Goal: Task Accomplishment & Management: Manage account settings

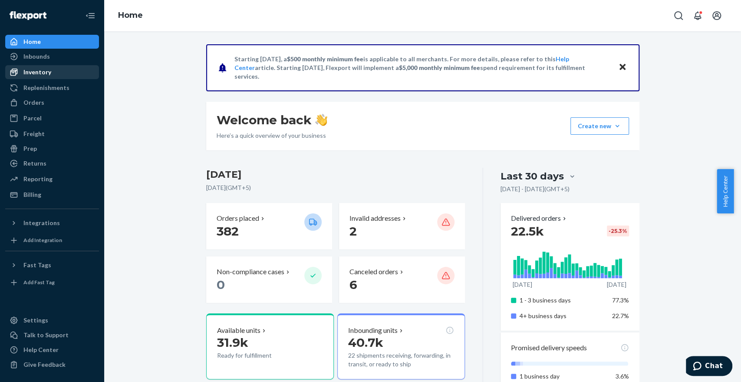
click at [44, 71] on div "Inventory" at bounding box center [37, 72] width 28 height 9
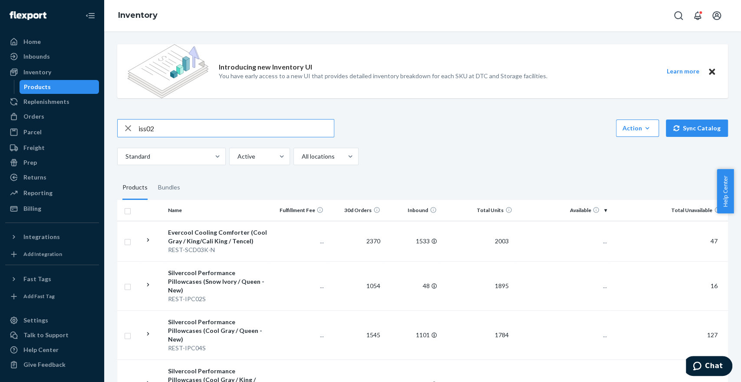
type input "iss02"
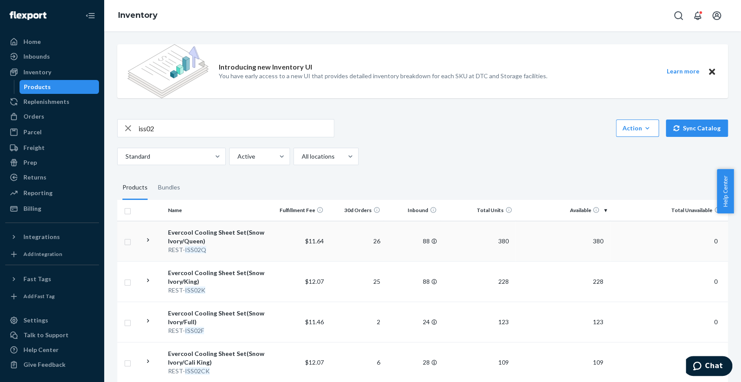
click at [202, 244] on div "Evercool Cooling Sheet Set(Snow Ivory/Queen)" at bounding box center [217, 236] width 99 height 17
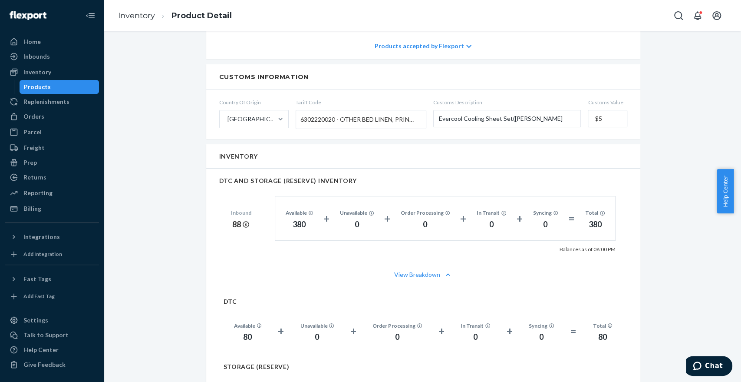
scroll to position [621, 0]
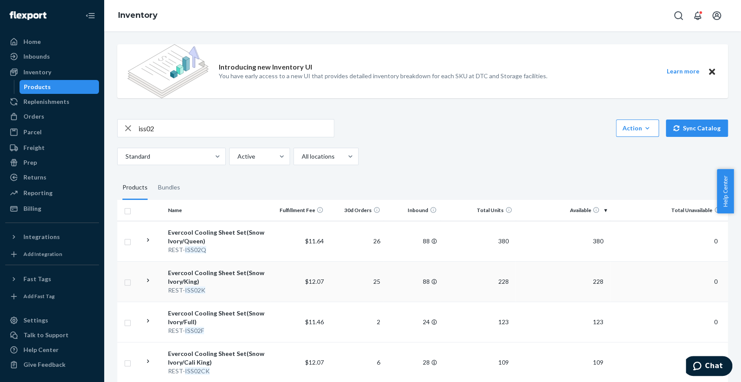
click at [212, 292] on div "REST- ISS02K" at bounding box center [217, 290] width 99 height 9
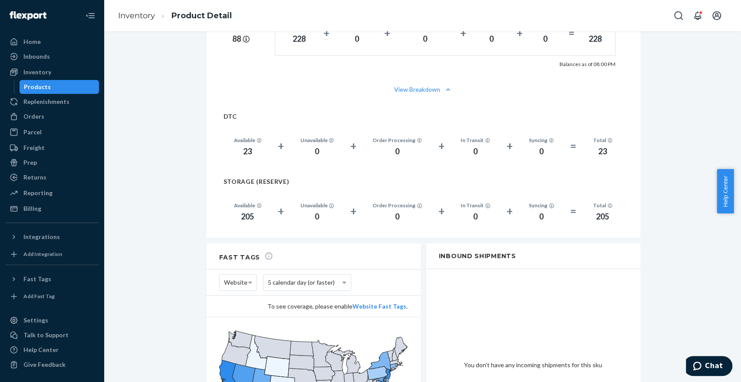
scroll to position [661, 0]
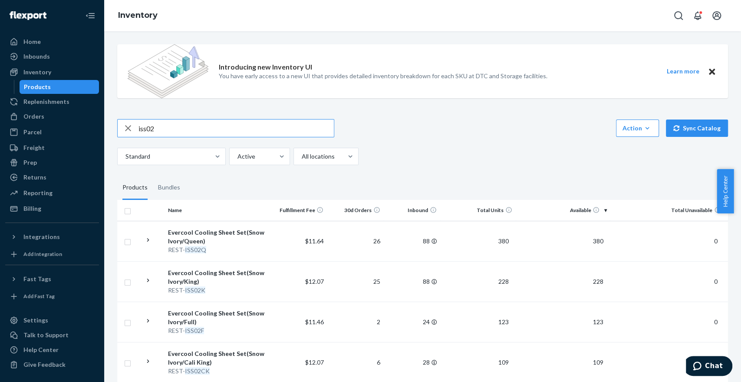
click at [199, 124] on input "iss02" at bounding box center [235, 127] width 195 height 17
type input "SCD03"
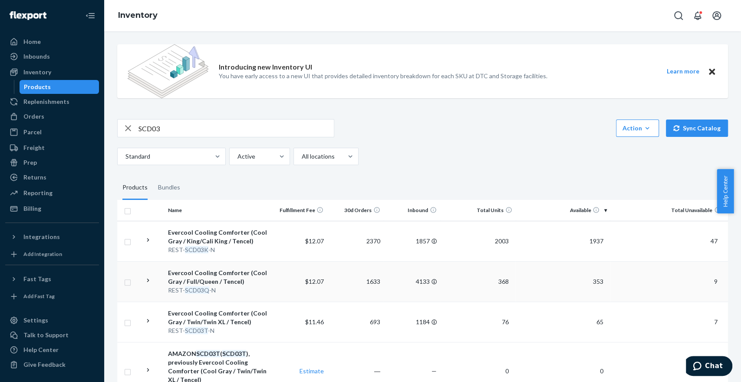
click at [270, 286] on td "$12.07" at bounding box center [298, 281] width 56 height 40
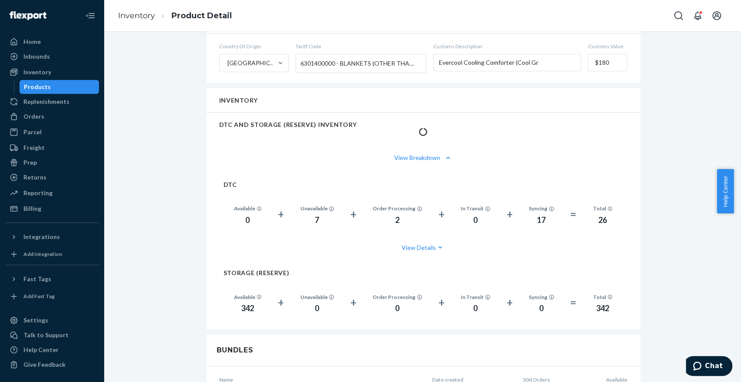
scroll to position [540, 0]
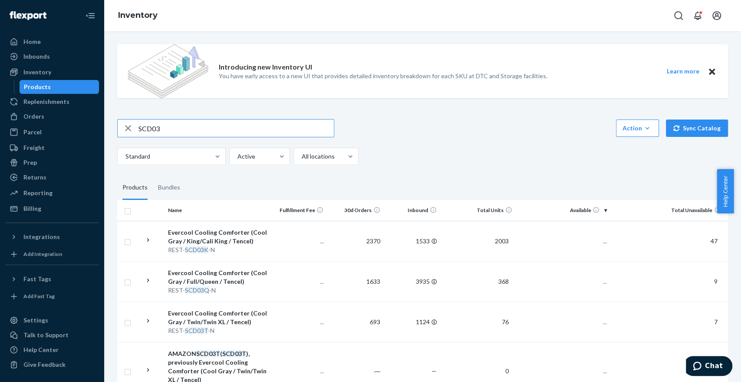
click at [178, 128] on input "SCD03" at bounding box center [235, 127] width 195 height 17
type input "ESSS04"
